Goal: Information Seeking & Learning: Understand process/instructions

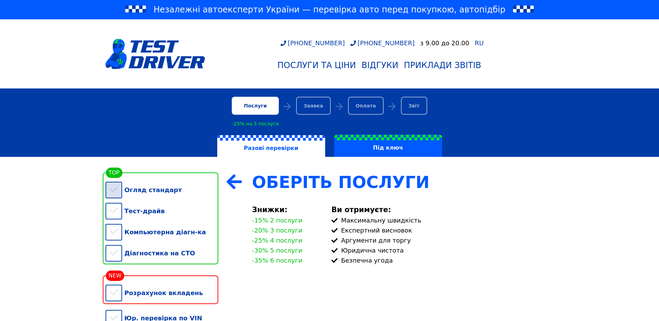
scroll to position [104, 0]
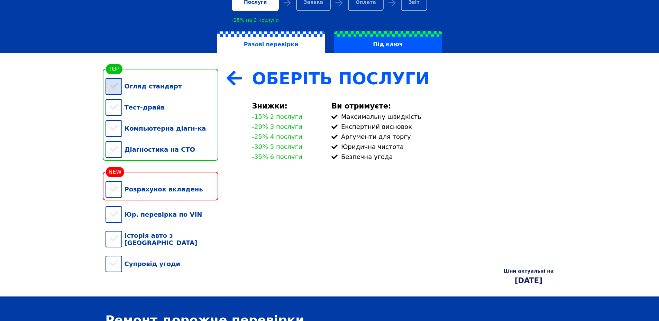
click at [116, 89] on div "Огляд стандарт" at bounding box center [161, 86] width 113 height 21
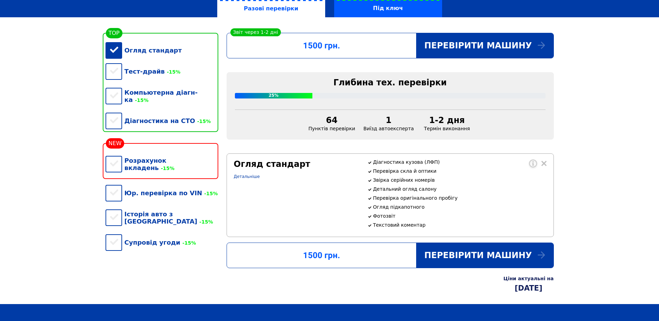
scroll to position [173, 0]
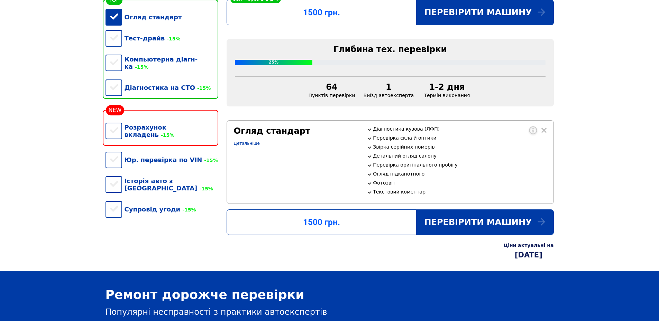
click at [399, 141] on p "Перевірка скла й оптики" at bounding box center [459, 138] width 173 height 6
click at [394, 150] on p "Звірка серійних номерів" at bounding box center [459, 147] width 173 height 6
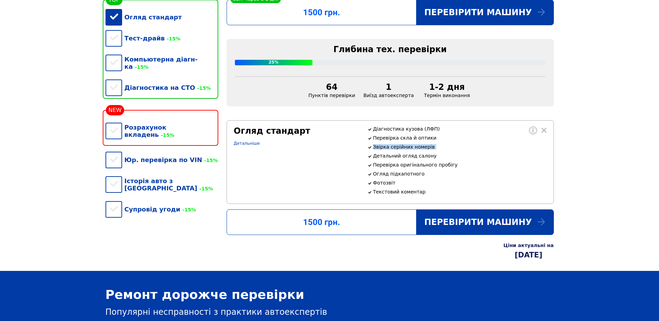
click at [394, 150] on p "Звірка серійних номерів" at bounding box center [459, 147] width 173 height 6
click at [385, 159] on p "Детальний огляд салону" at bounding box center [459, 156] width 173 height 6
click at [381, 168] on p "Перевірка оригінального пробігу" at bounding box center [459, 165] width 173 height 6
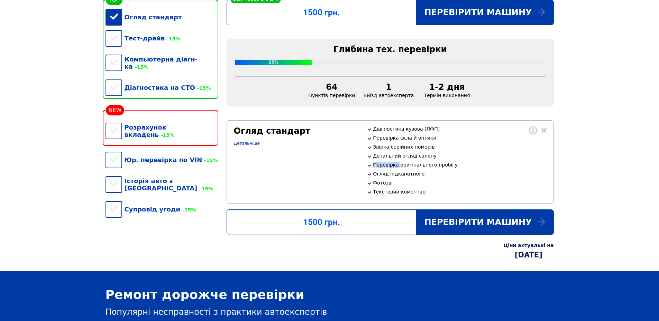
click at [381, 168] on p "Перевірка оригінального пробігу" at bounding box center [459, 165] width 173 height 6
click at [377, 177] on p "Огляд підкапотного" at bounding box center [459, 174] width 173 height 6
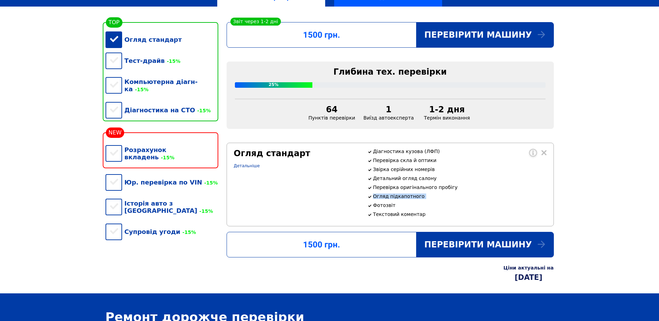
scroll to position [138, 0]
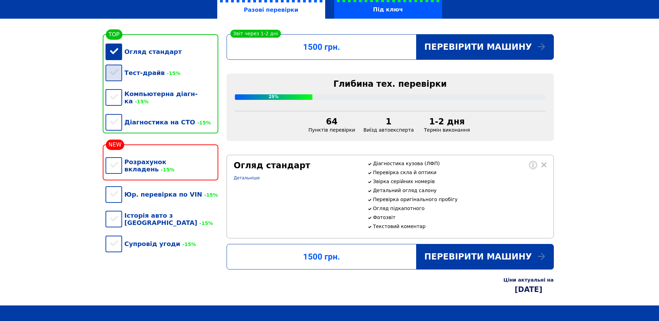
click at [115, 76] on div "Тест-драйв -15%" at bounding box center [161, 72] width 113 height 21
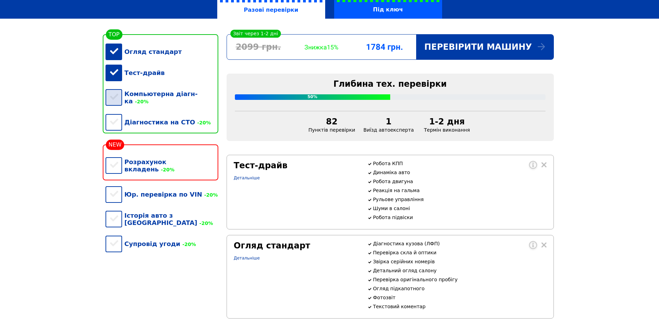
click at [112, 95] on div "Компьютерна діагн-ка -20%" at bounding box center [161, 97] width 113 height 28
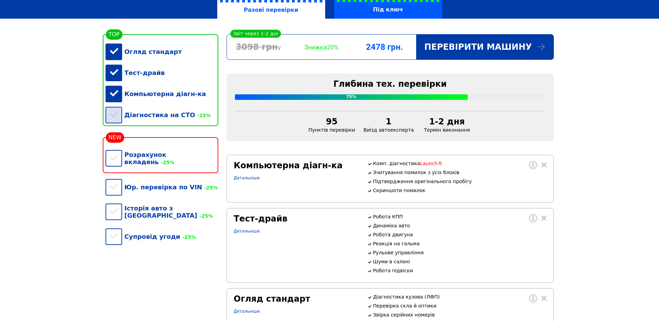
click at [117, 118] on div "Діагностика на СТО -25%" at bounding box center [161, 114] width 113 height 21
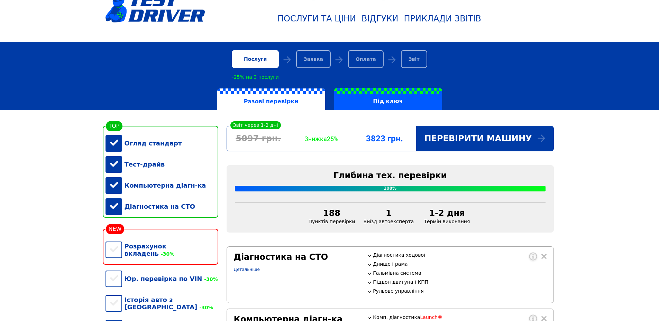
scroll to position [35, 0]
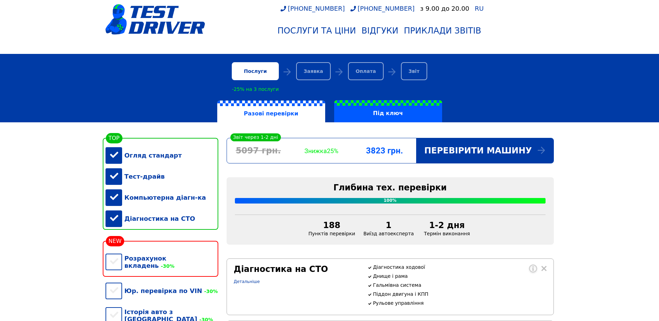
click at [110, 175] on div "Тест-драйв" at bounding box center [161, 176] width 113 height 21
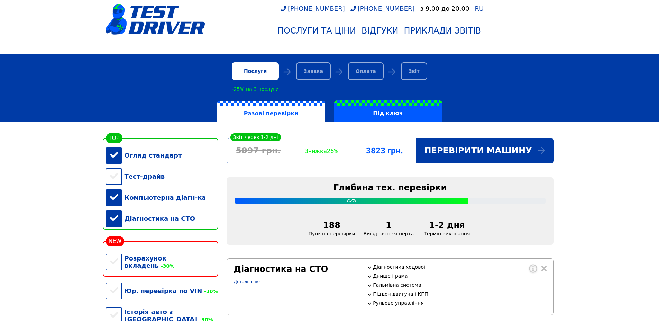
click at [111, 201] on div "Компьютерна діагн-ка" at bounding box center [161, 197] width 113 height 21
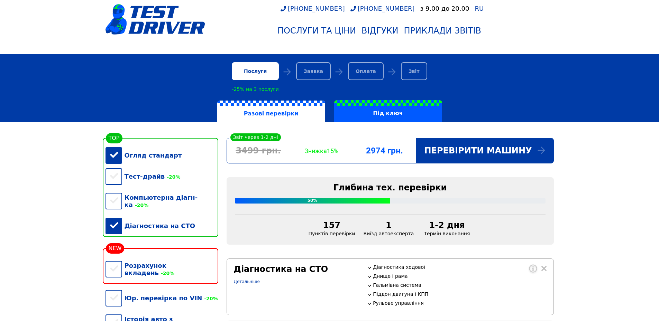
click at [114, 223] on div "Діагностика на СТО" at bounding box center [161, 225] width 113 height 21
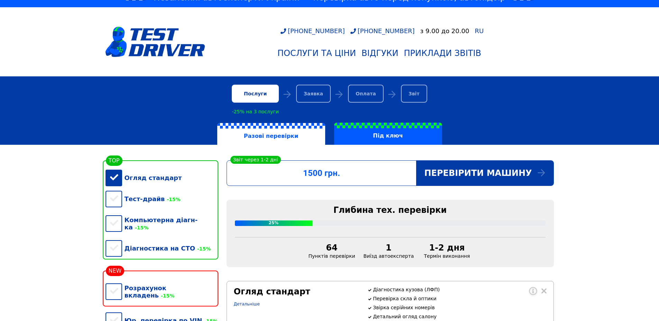
scroll to position [0, 0]
